Goal: Task Accomplishment & Management: Manage account settings

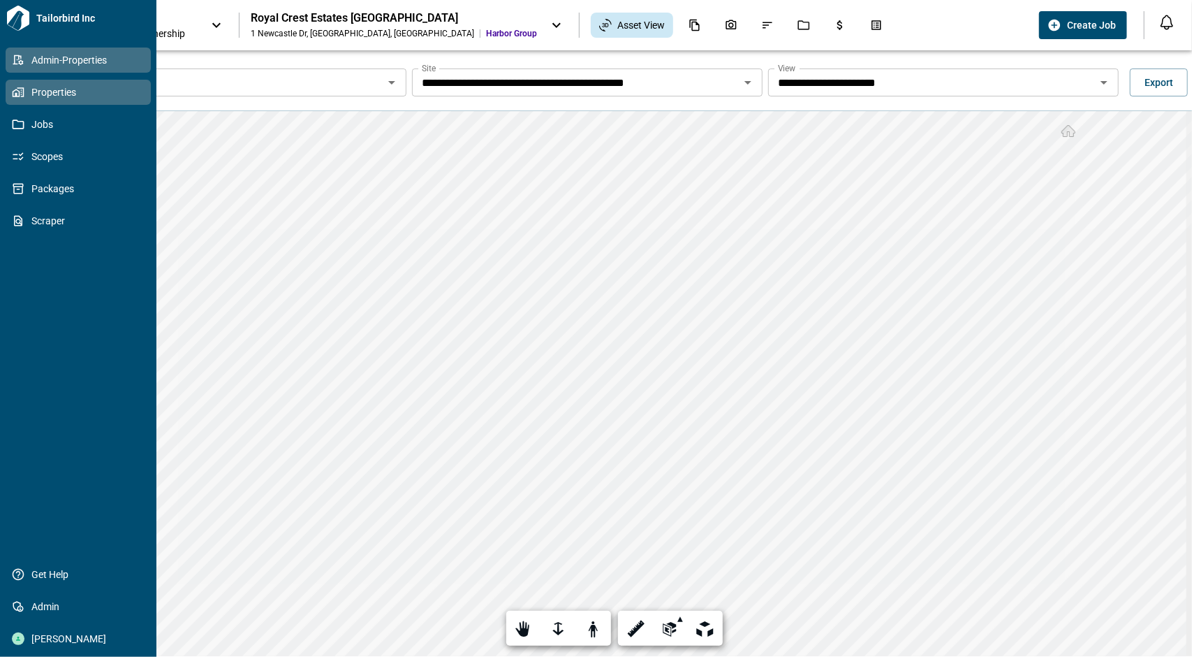
click at [27, 57] on span "Admin-Properties" at bounding box center [80, 60] width 113 height 14
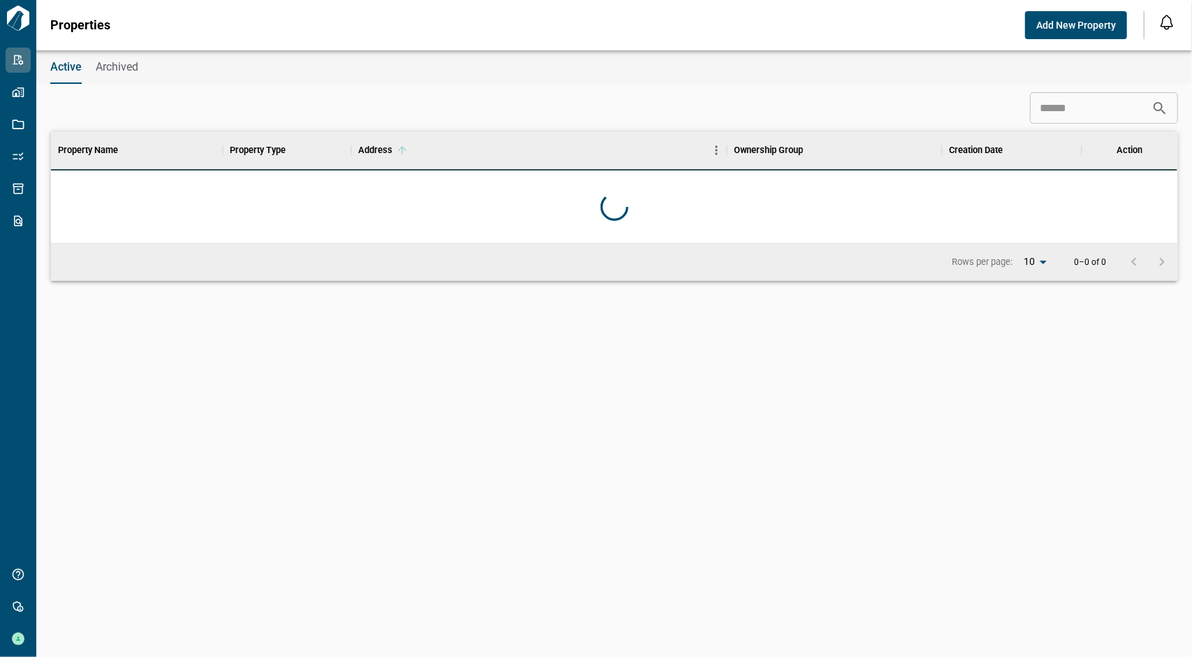
scroll to position [101, 1122]
click at [1030, 107] on input at bounding box center [1091, 108] width 122 height 28
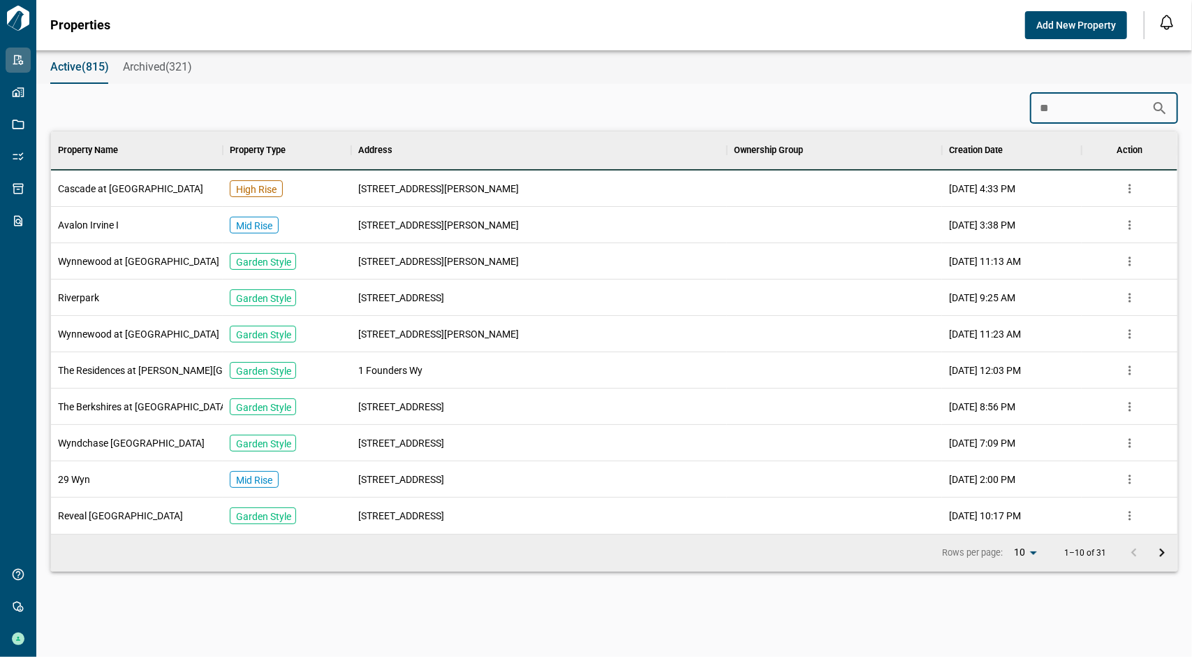
type input "**"
click at [136, 328] on span "Wynnewood at [GEOGRAPHIC_DATA]" at bounding box center [138, 334] width 161 height 14
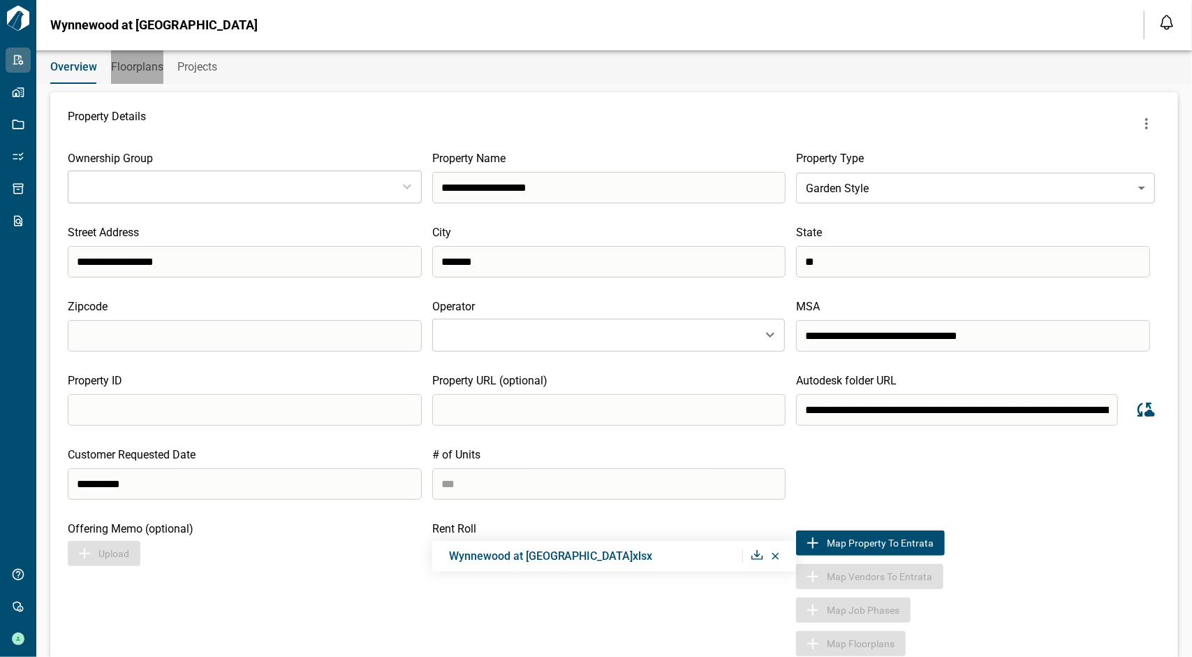
click at [156, 61] on span "Floorplans" at bounding box center [137, 67] width 52 height 14
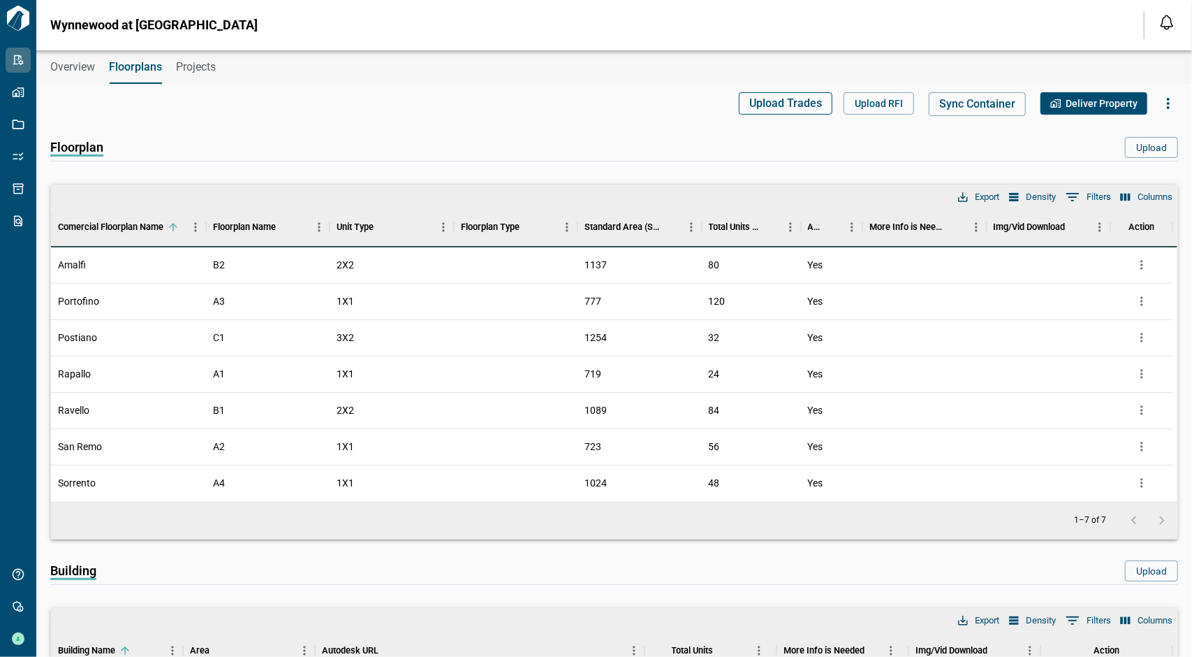
click at [792, 111] on button "Upload Trades" at bounding box center [786, 103] width 94 height 22
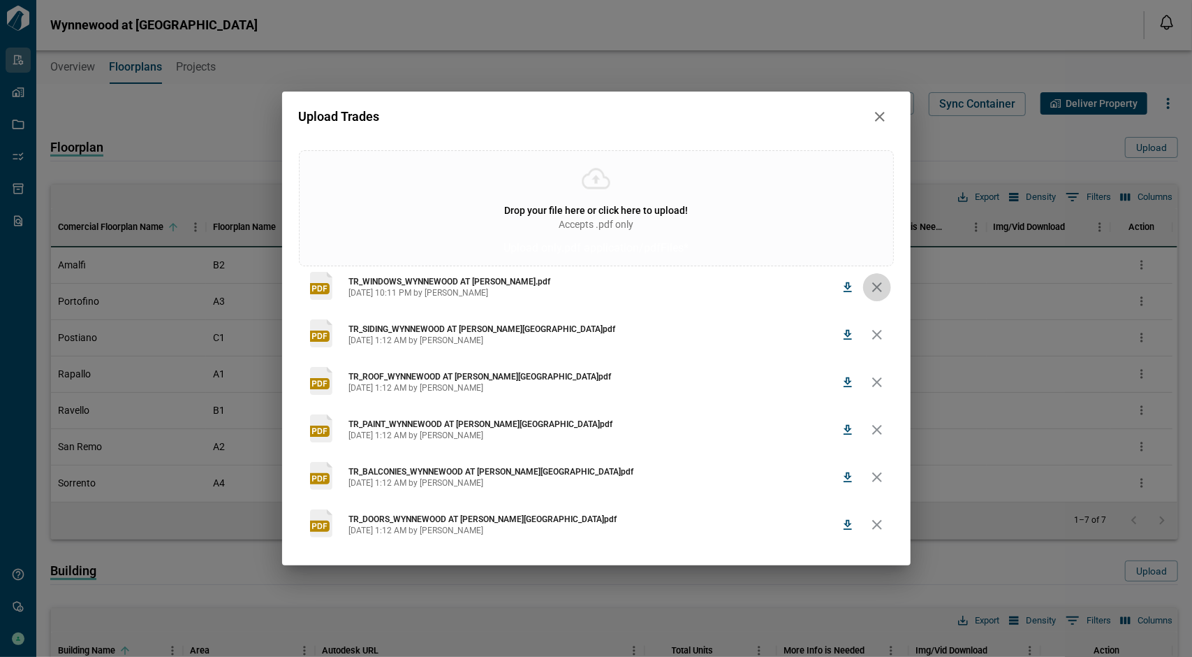
click at [881, 290] on icon "delete" at bounding box center [877, 287] width 10 height 10
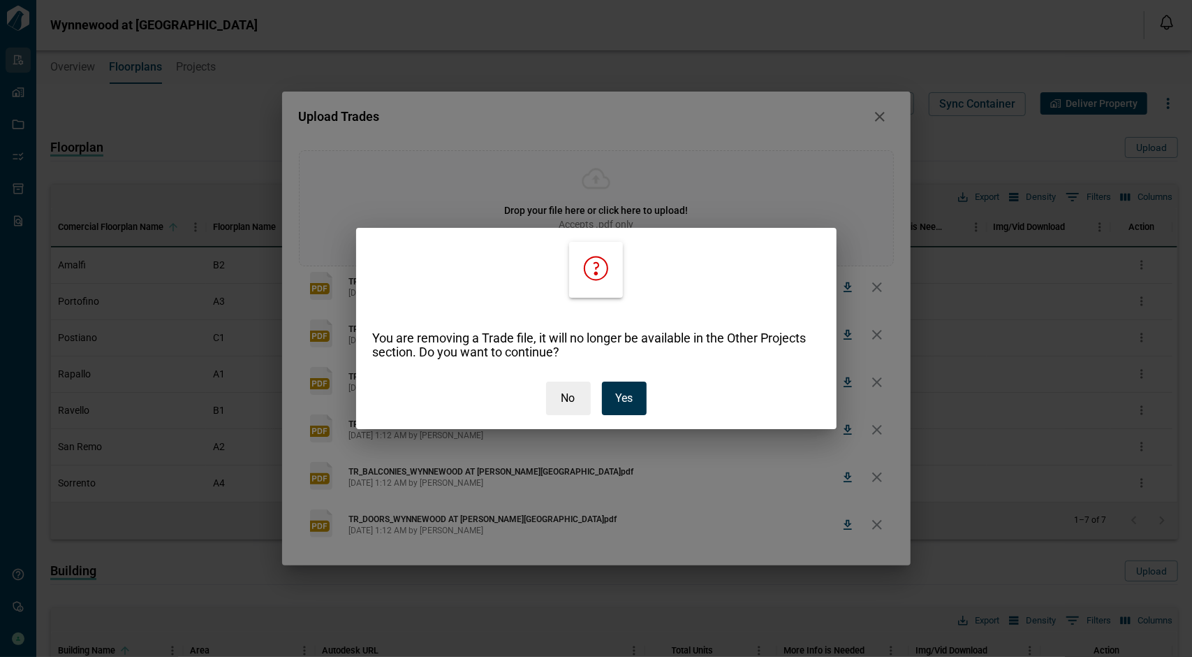
drag, startPoint x: 633, startPoint y: 388, endPoint x: 615, endPoint y: 403, distance: 23.3
click at [633, 388] on button "Yes" at bounding box center [624, 398] width 45 height 34
